Goal: Find specific fact: Find contact information

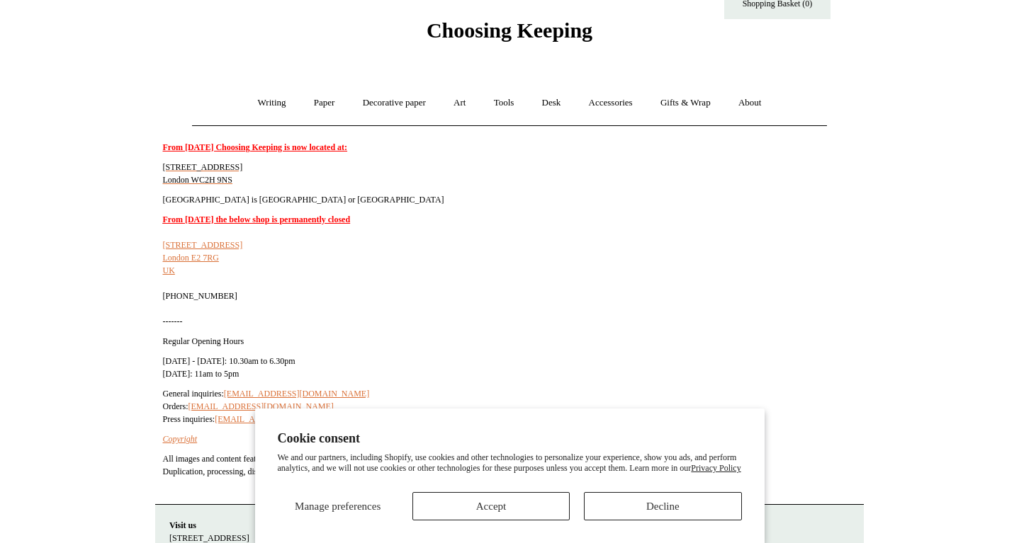
scroll to position [47, 0]
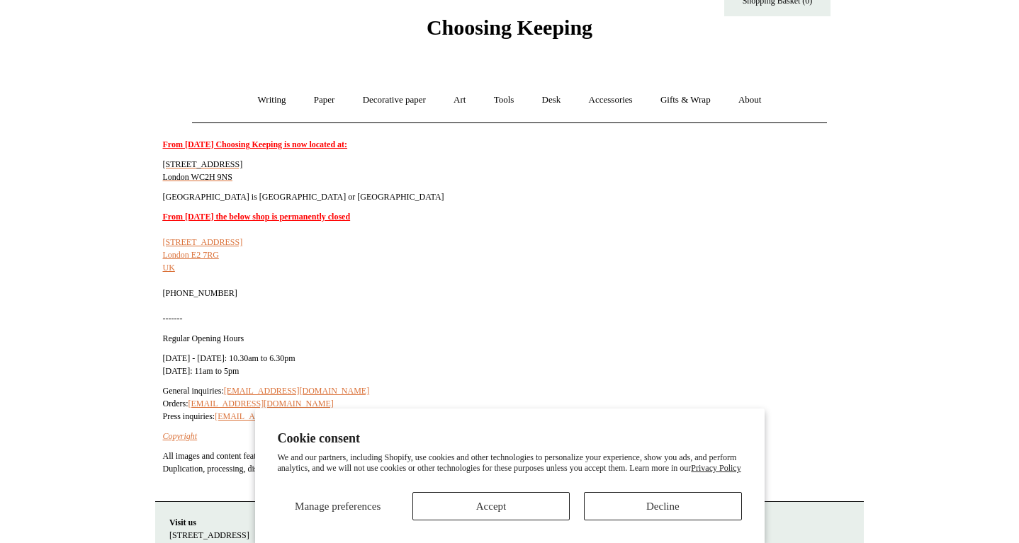
click at [436, 499] on button "Accept" at bounding box center [490, 506] width 157 height 28
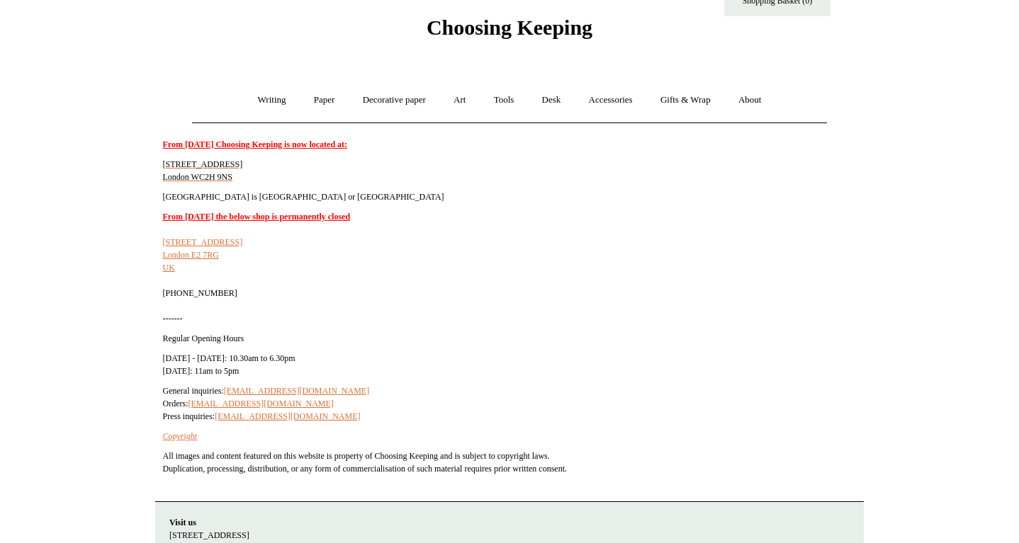
click at [195, 171] on p "[STREET_ADDRESS]" at bounding box center [496, 170] width 666 height 25
click at [306, 195] on span "[GEOGRAPHIC_DATA] is [GEOGRAPHIC_DATA] or [GEOGRAPHIC_DATA]" at bounding box center [303, 197] width 281 height 10
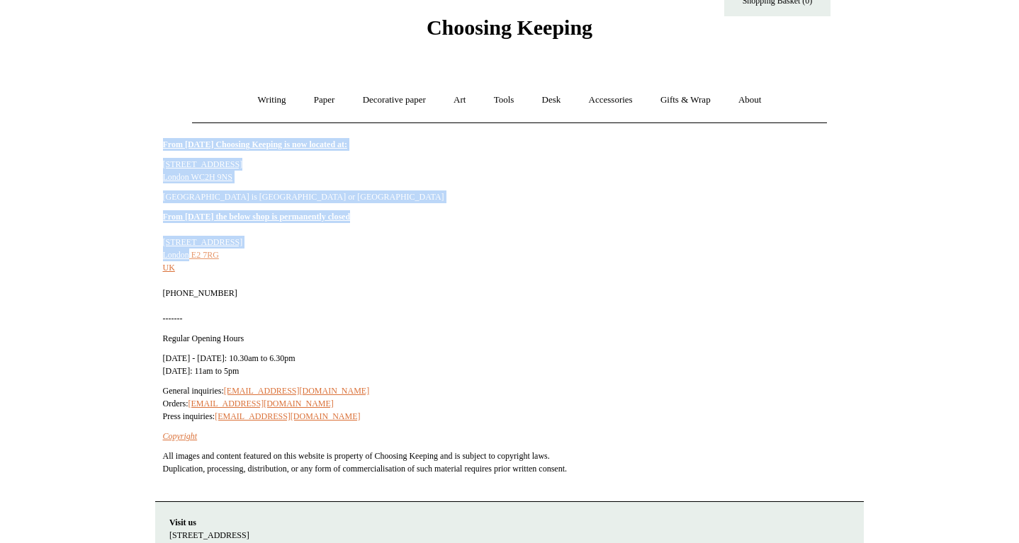
drag, startPoint x: 138, startPoint y: 244, endPoint x: 188, endPoint y: 250, distance: 50.7
click at [190, 250] on html "Cookie consent We and our partners, including Shopify, use cookies and other te…" at bounding box center [509, 323] width 1019 height 740
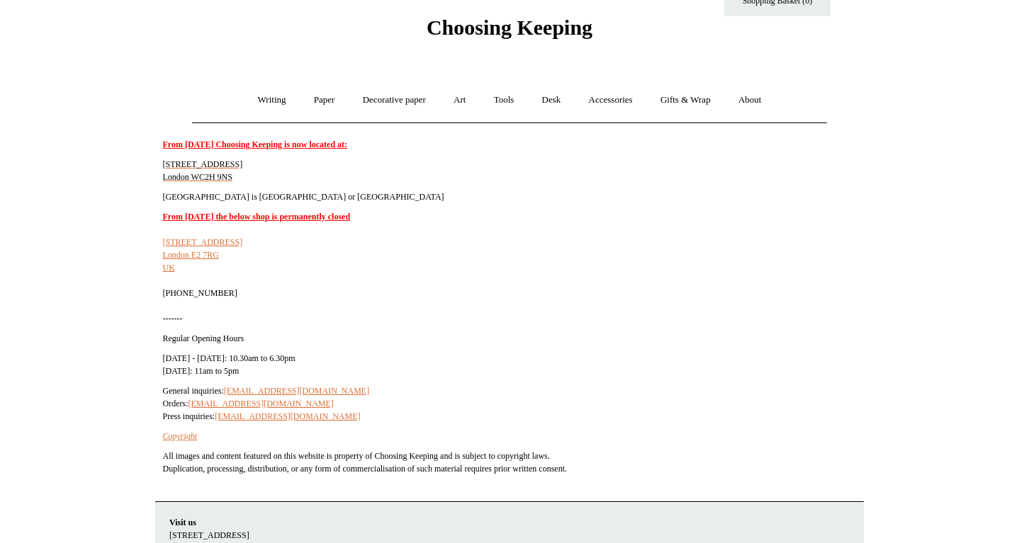
click at [217, 265] on p "From [DATE] the below shop is permanently closed [STREET_ADDRESS] [PHONE_NUMBER…" at bounding box center [496, 267] width 666 height 115
drag, startPoint x: 157, startPoint y: 159, endPoint x: 239, endPoint y: 173, distance: 83.3
click at [239, 173] on td "From [DATE] Choosing Keeping is now located at: [STREET_ADDRESS] Closest tube s…" at bounding box center [495, 310] width 681 height 360
copy span "[STREET_ADDRESS]"
